Goal: Task Accomplishment & Management: Use online tool/utility

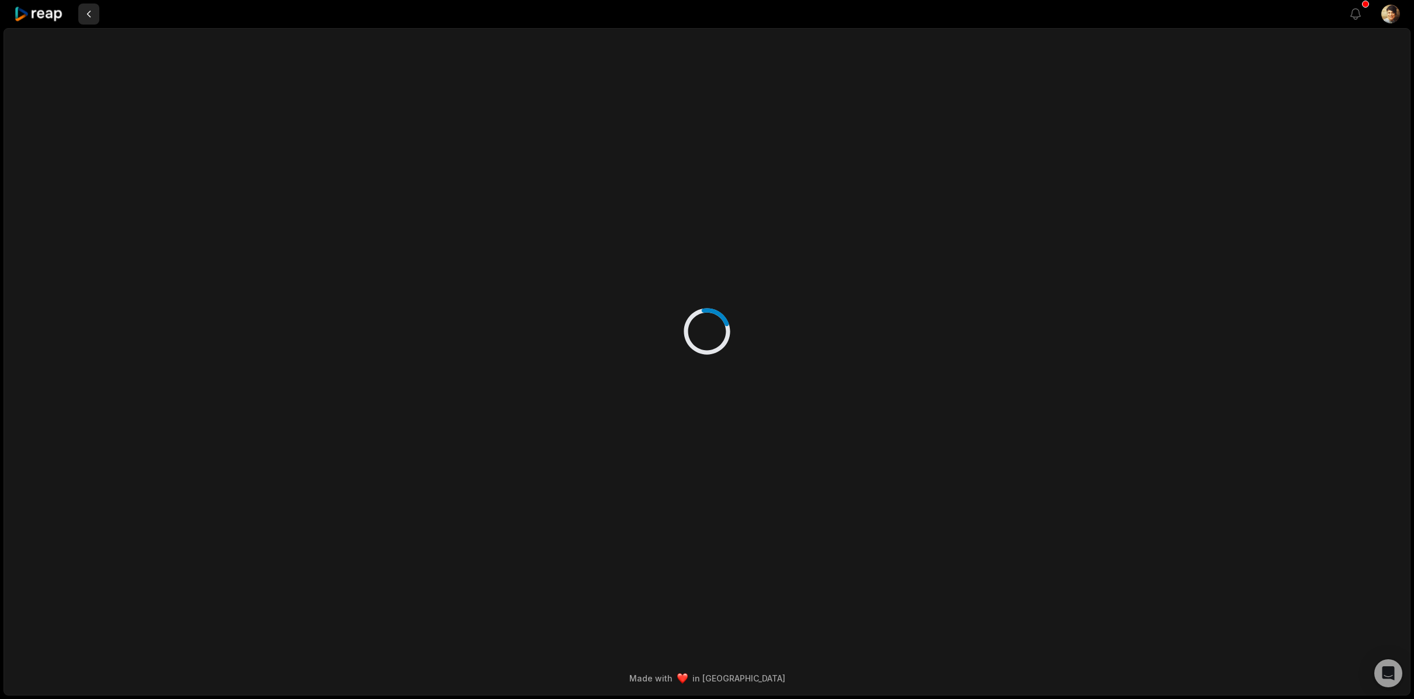
click at [89, 15] on button at bounding box center [88, 14] width 21 height 21
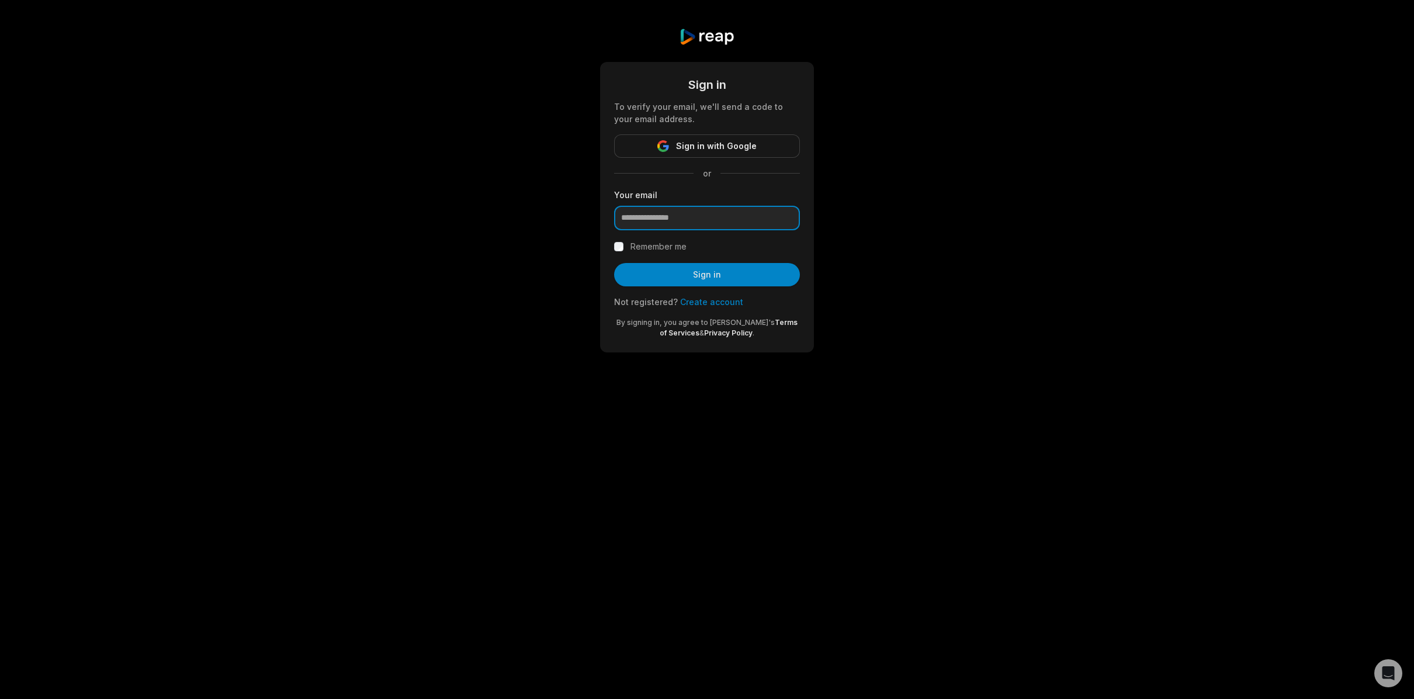
click at [691, 224] on input "email" at bounding box center [707, 218] width 186 height 25
click at [710, 147] on span "Sign in with Google" at bounding box center [716, 146] width 81 height 14
